Goal: Information Seeking & Learning: Find specific fact

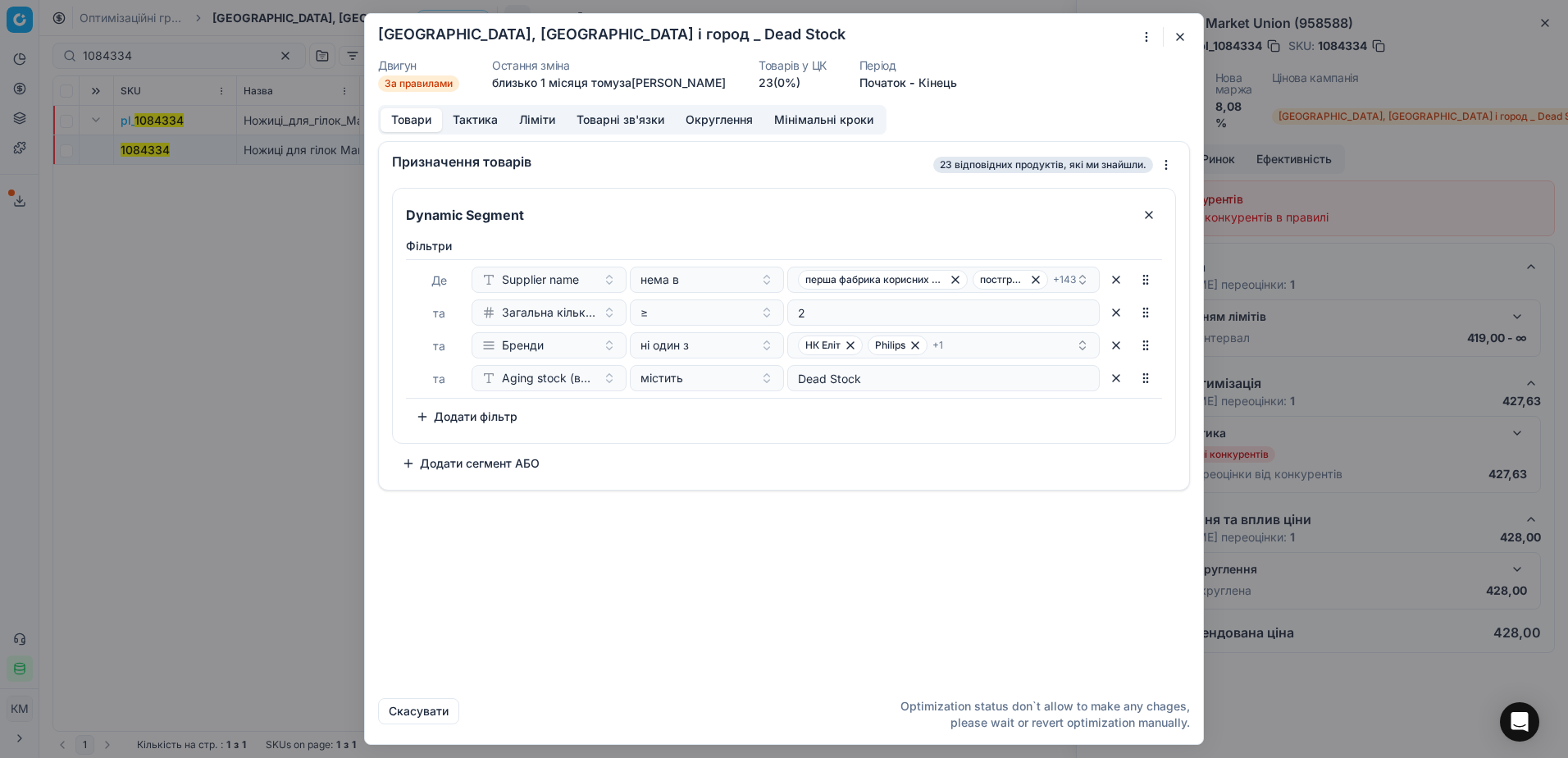
click at [1181, 34] on button "button" at bounding box center [1180, 36] width 20 height 20
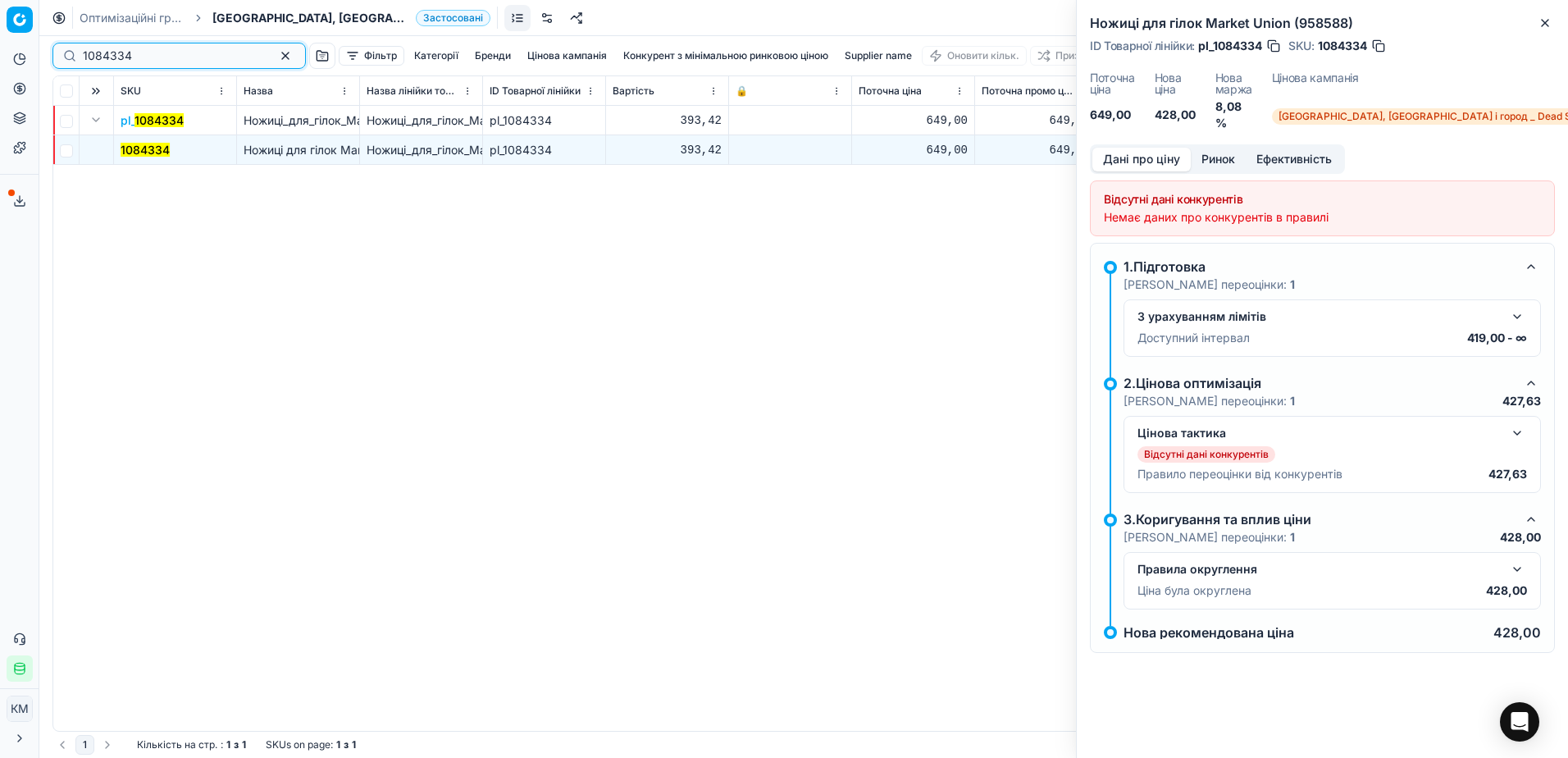
drag, startPoint x: 84, startPoint y: 59, endPoint x: 29, endPoint y: 59, distance: 55.0
click at [29, 59] on div "Pricing platform Аналітика Цінова оптимізація Асортимент продукції Шаблони Серв…" at bounding box center [784, 379] width 1568 height 758
paste input "679930"
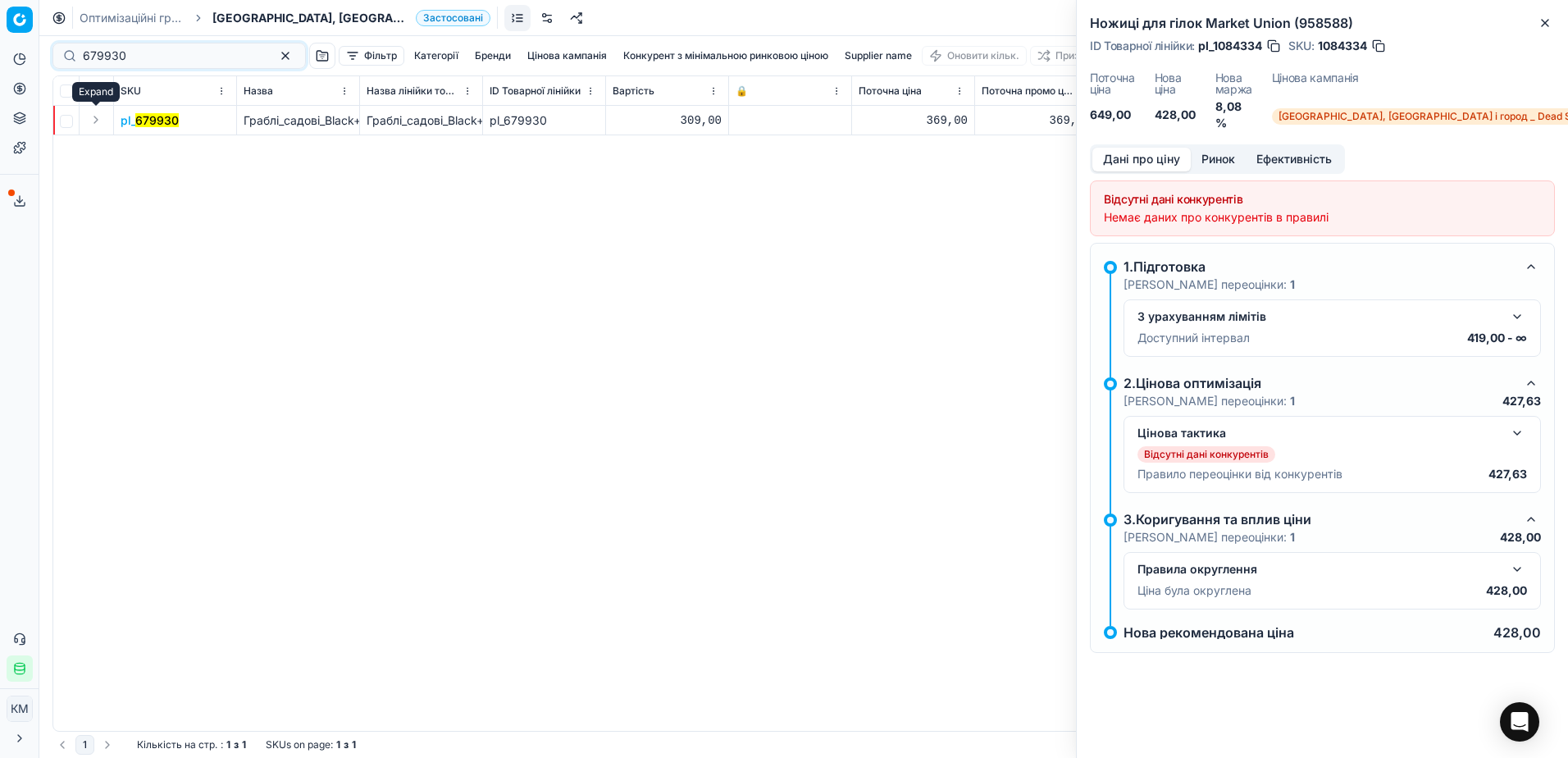
click at [95, 120] on button "Expand" at bounding box center [95, 119] width 20 height 20
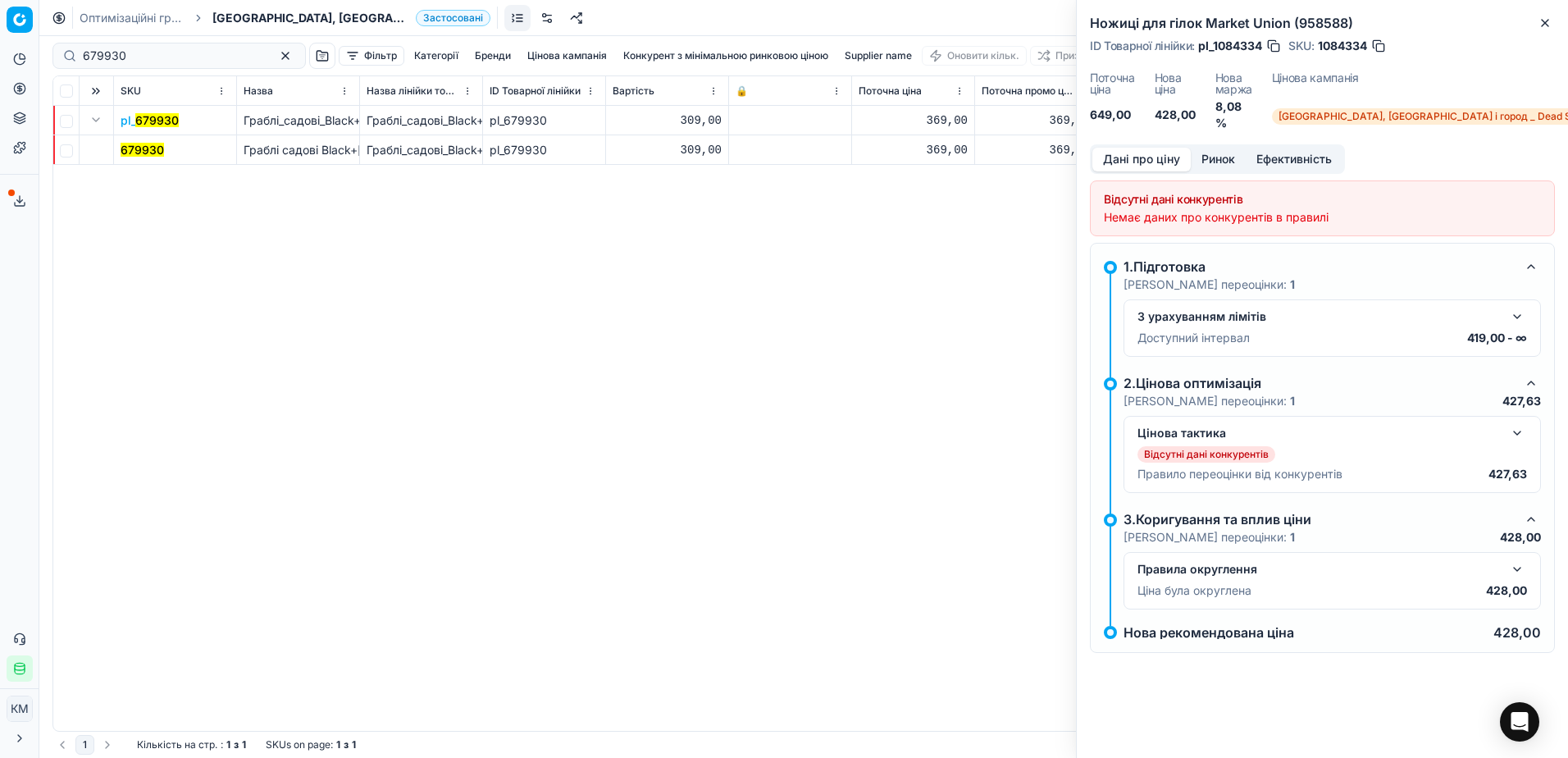
click at [152, 150] on mark "679930" at bounding box center [142, 150] width 44 height 14
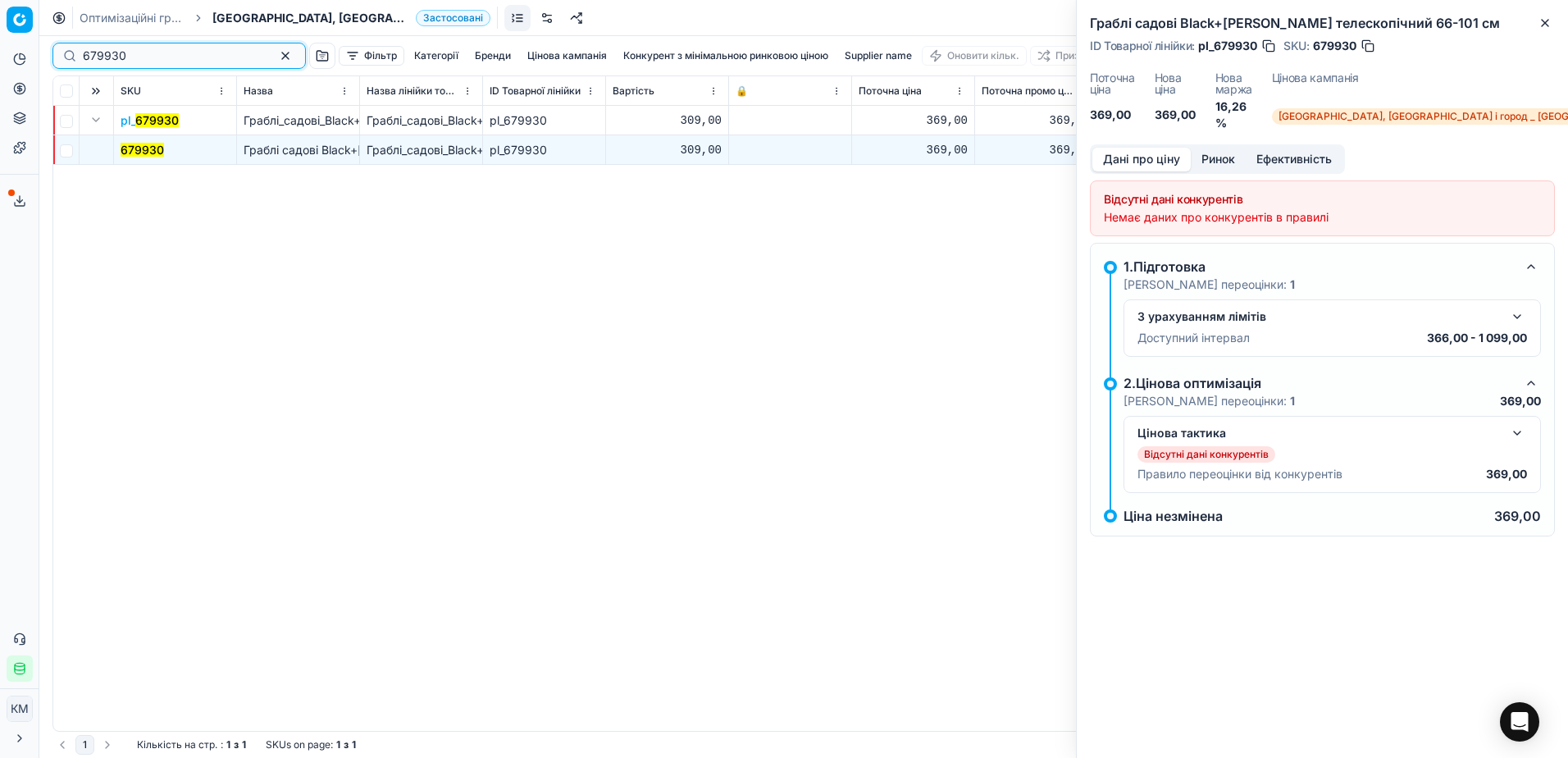
drag, startPoint x: 151, startPoint y: 58, endPoint x: 0, endPoint y: 58, distance: 151.0
click at [0, 58] on html "Pricing platform Аналітика Цінова оптимізація Асортимент продукції Шаблони Серв…" at bounding box center [784, 379] width 1568 height 758
paste input "893"
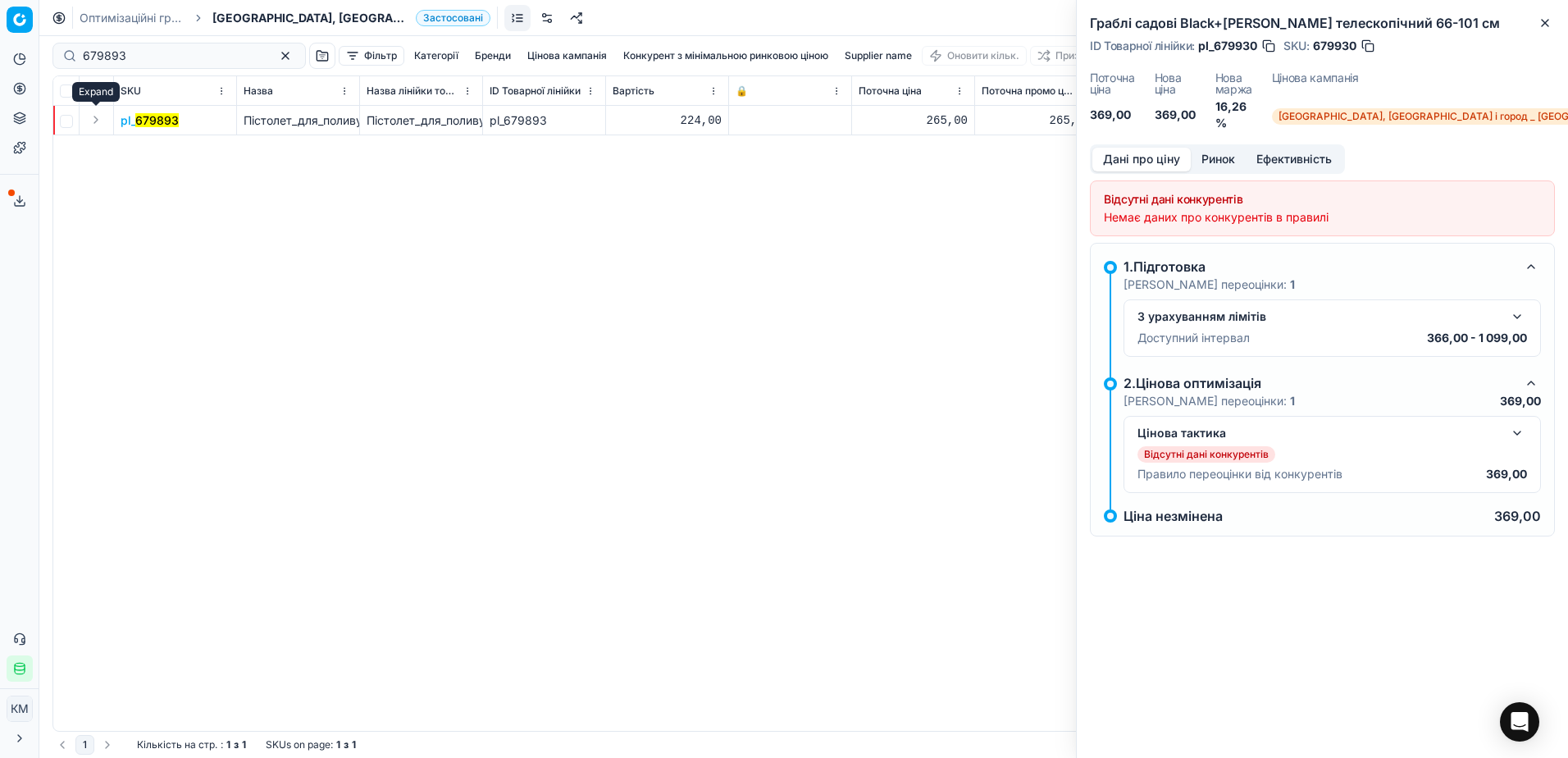
click at [94, 120] on button "Expand" at bounding box center [95, 119] width 20 height 20
click at [144, 153] on mark "679893" at bounding box center [142, 150] width 44 height 14
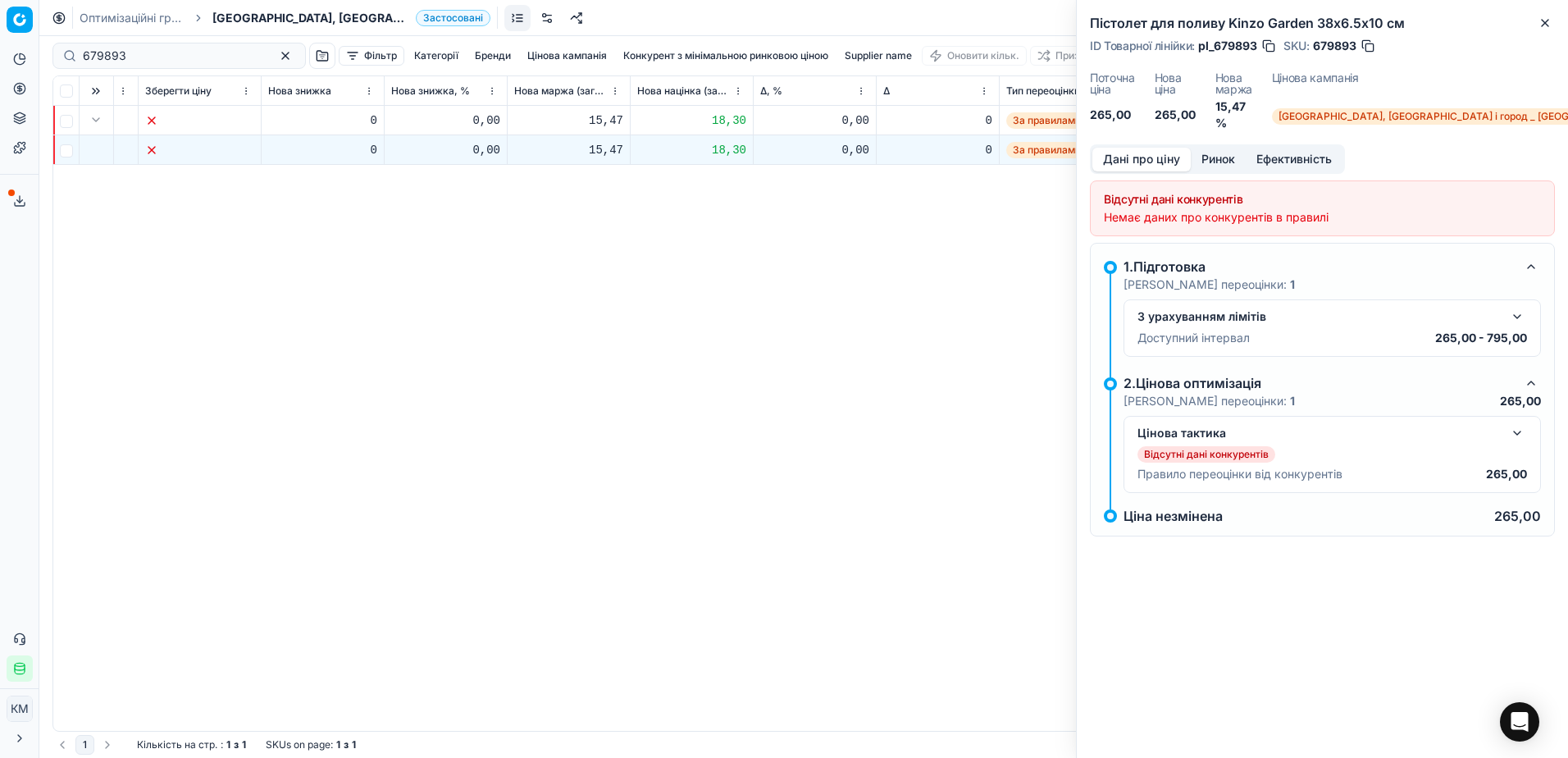
scroll to position [0, 857]
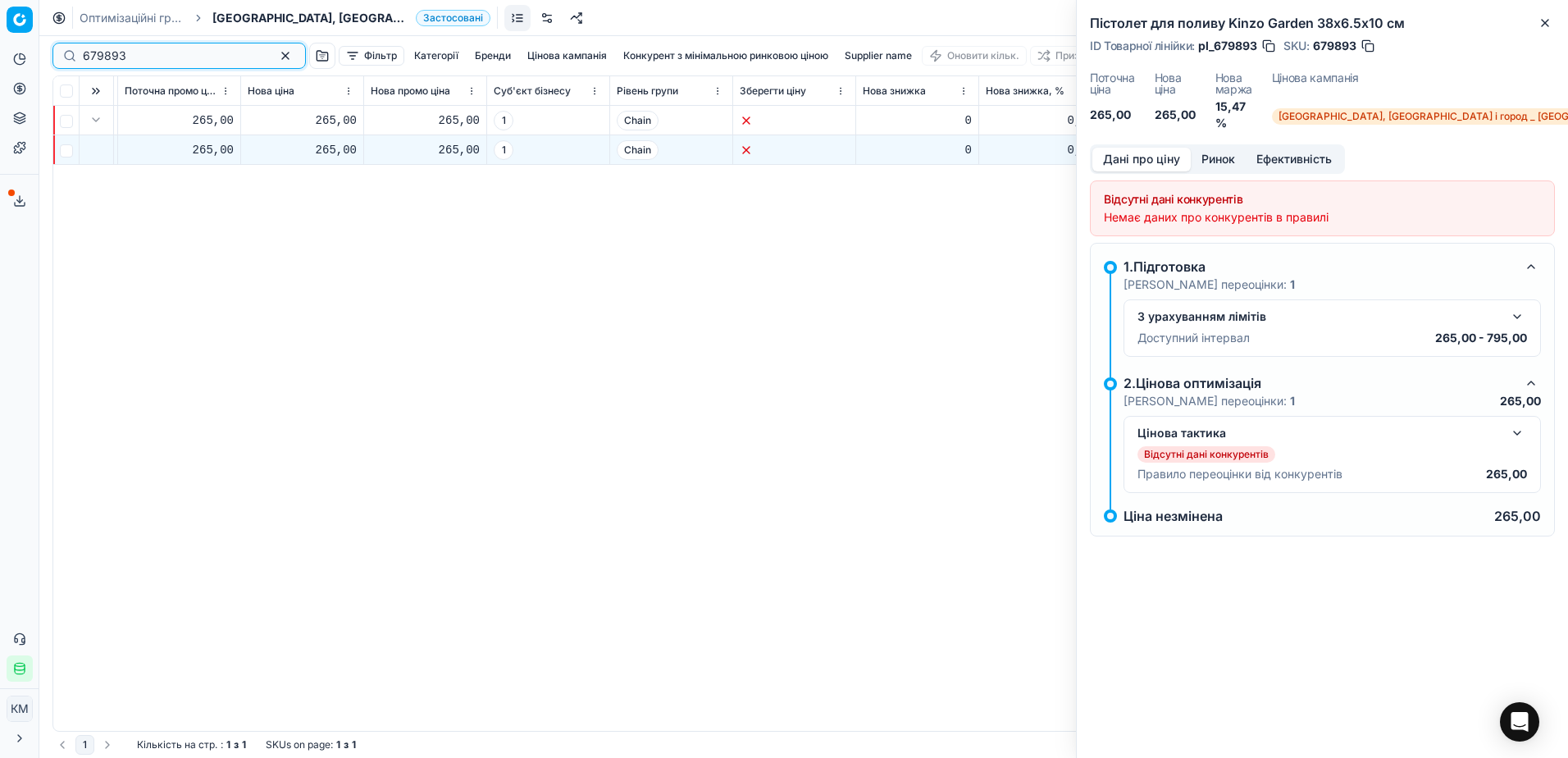
paste input "87"
drag, startPoint x: 144, startPoint y: 55, endPoint x: 47, endPoint y: 56, distance: 97.0
click at [47, 56] on div "679893 Фільтр Категорії [PERSON_NAME] кампанія Конкурент з мінімальною ринковою…" at bounding box center [803, 397] width 1528 height 722
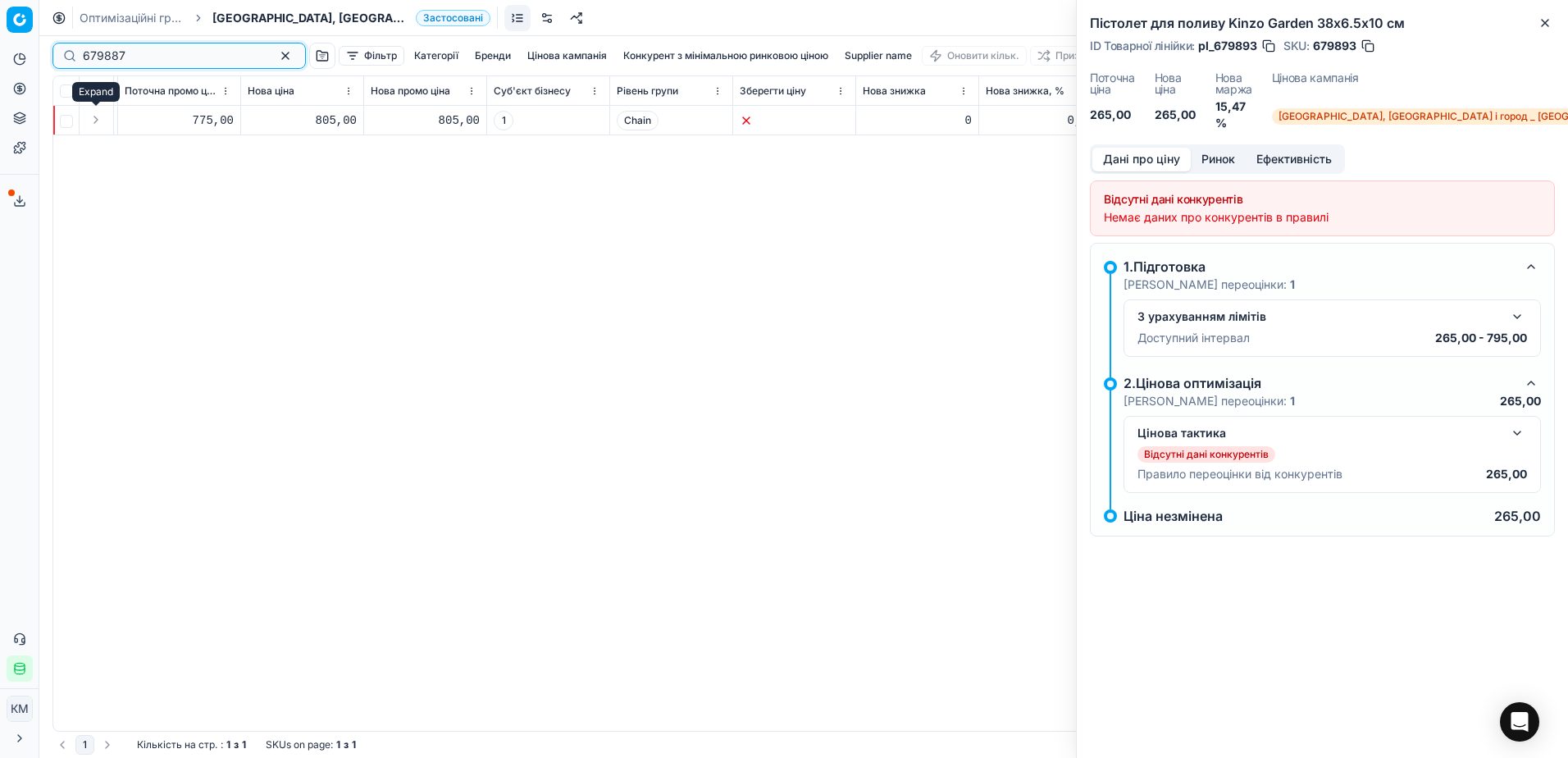
type input "679887"
click at [92, 119] on button "Expand" at bounding box center [95, 119] width 20 height 20
click at [95, 148] on td at bounding box center [97, 150] width 34 height 29
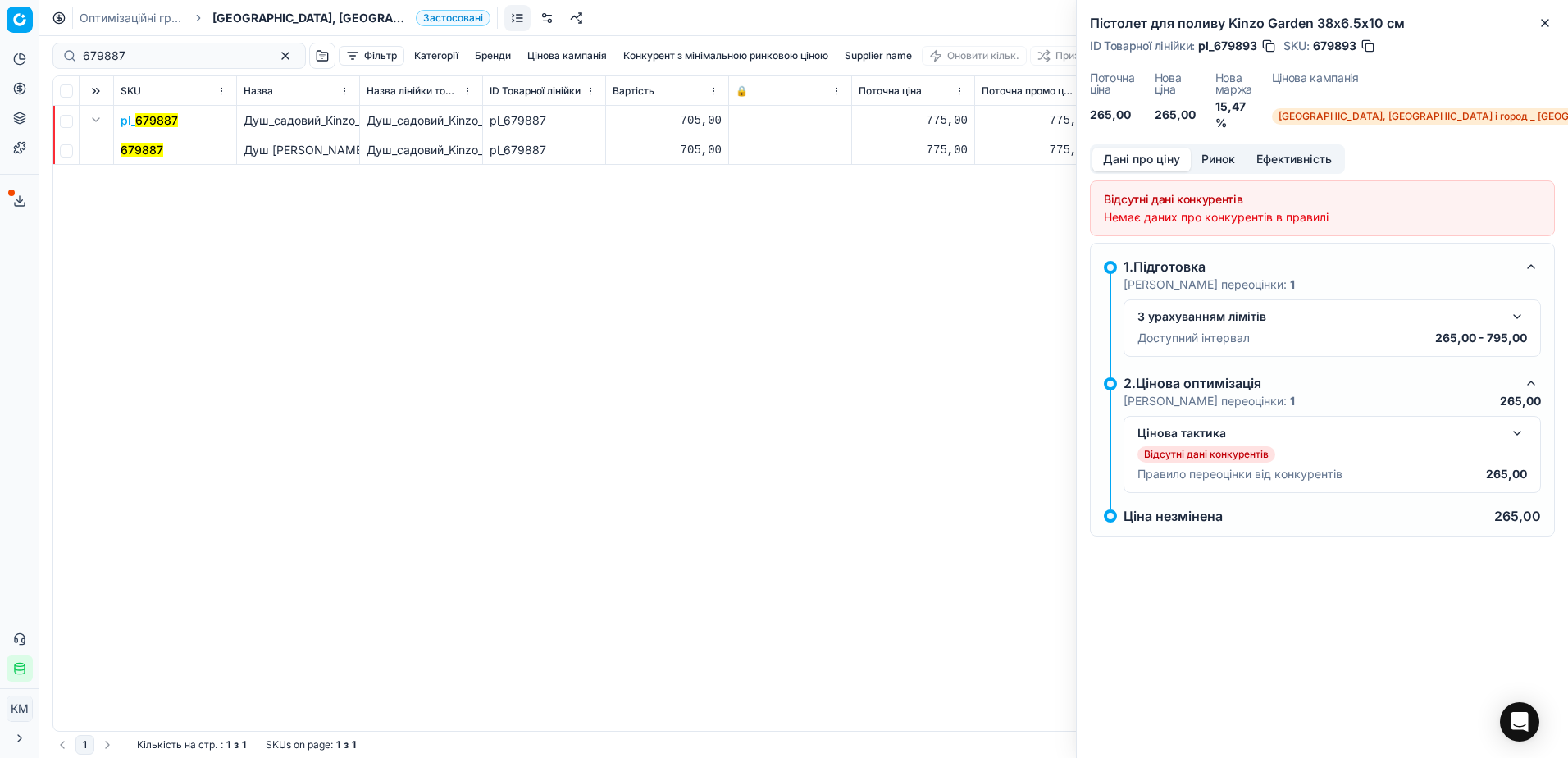
click at [147, 149] on mark "679887" at bounding box center [142, 150] width 43 height 14
